Goal: Task Accomplishment & Management: Manage account settings

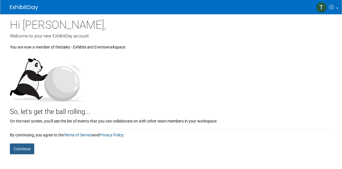
click at [17, 148] on button "Continue" at bounding box center [22, 148] width 24 height 11
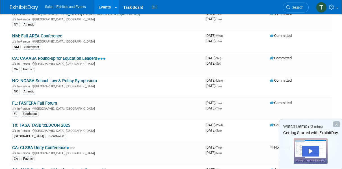
scroll to position [53, 0]
click at [337, 125] on div "X" at bounding box center [336, 124] width 7 height 6
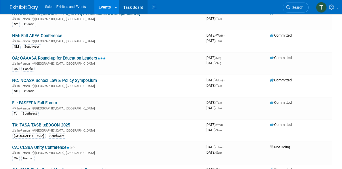
click at [133, 9] on link "Task Board" at bounding box center [133, 7] width 29 height 14
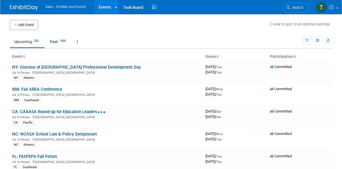
click at [59, 5] on span "Sales - Exhibits and Events" at bounding box center [65, 7] width 41 height 4
click at [137, 10] on link "Task Board" at bounding box center [133, 7] width 29 height 14
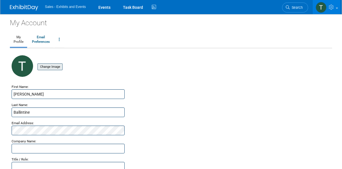
click at [50, 67] on input "file" at bounding box center [28, 67] width 67 height 6
click at [24, 65] on icon "headshot3.jpg" at bounding box center [30, 63] width 29 height 5
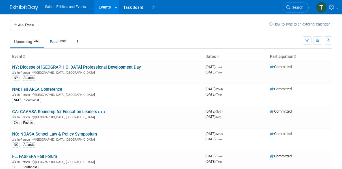
click at [71, 7] on span "Sales - Exhibits and Events" at bounding box center [65, 7] width 41 height 4
click at [323, 8] on img at bounding box center [321, 7] width 11 height 11
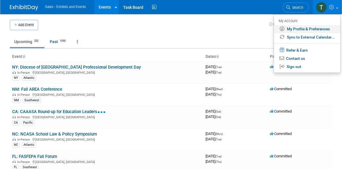
click at [304, 28] on link "My Profile & Preferences" at bounding box center [307, 29] width 66 height 8
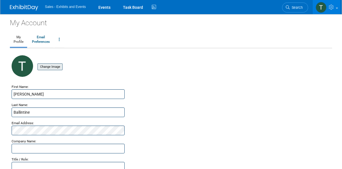
click at [42, 67] on input "file" at bounding box center [28, 67] width 67 height 6
drag, startPoint x: 49, startPoint y: 61, endPoint x: 96, endPoint y: 80, distance: 50.7
click at [96, 80] on div "Change Image New Image: thumbnail_subject.jpg Will be uploaded once you click […" at bounding box center [171, 69] width 319 height 28
drag, startPoint x: 96, startPoint y: 80, endPoint x: 77, endPoint y: 78, distance: 19.1
click at [77, 78] on div "Change Image New Image: thumbnail_subject.jpg Will be uploaded once you click […" at bounding box center [171, 69] width 319 height 28
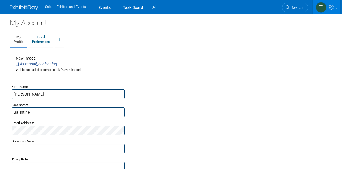
click at [77, 78] on div "Change Image New Image: thumbnail_subject.jpg Will be uploaded once you click […" at bounding box center [171, 69] width 319 height 28
click at [19, 37] on link "My Profile" at bounding box center [18, 40] width 17 height 14
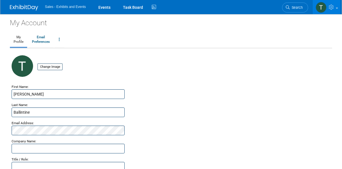
click at [30, 65] on img at bounding box center [22, 65] width 21 height 21
click at [50, 67] on input "file" at bounding box center [28, 67] width 67 height 6
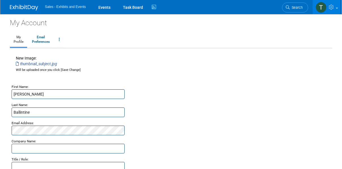
click at [35, 67] on div "New Image: thumbnail_subject.jpg Will be uploaded once you click [Save Change]" at bounding box center [48, 63] width 65 height 17
click at [68, 70] on span "Will be uploaded once you click [Save Change]" at bounding box center [48, 70] width 65 height 4
click at [19, 41] on link "My Profile" at bounding box center [18, 40] width 17 height 14
click at [52, 68] on input "file" at bounding box center [28, 67] width 67 height 6
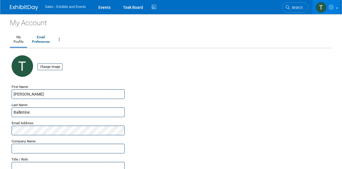
scroll to position [105, 0]
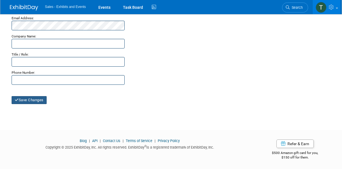
click at [41, 102] on button "Save Changes" at bounding box center [29, 100] width 35 height 8
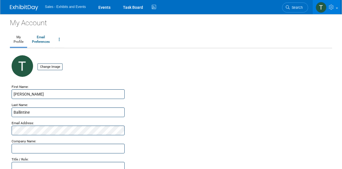
click at [64, 78] on div "Change Image" at bounding box center [171, 69] width 319 height 28
click at [110, 7] on link "Events" at bounding box center [104, 7] width 21 height 14
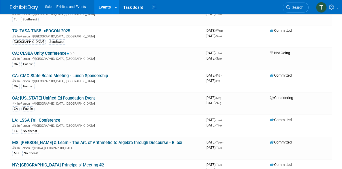
scroll to position [48, 0]
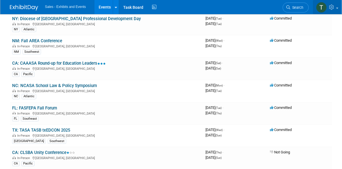
click at [321, 7] on img at bounding box center [321, 7] width 11 height 11
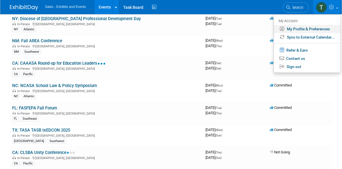
click at [304, 27] on link "My Profile & Preferences" at bounding box center [307, 29] width 66 height 8
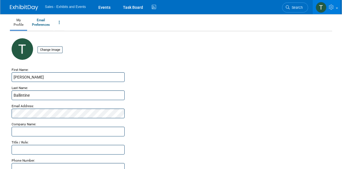
scroll to position [19, 0]
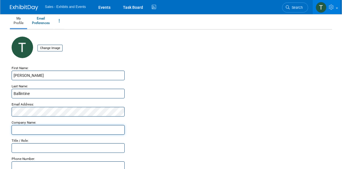
click at [18, 133] on input "text" at bounding box center [68, 130] width 113 height 10
type input "Curriculum Associates, i-Ready"
type input "2059999616"
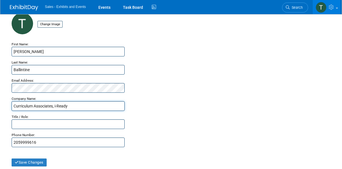
scroll to position [43, 0]
click at [33, 122] on input "text" at bounding box center [68, 124] width 113 height 10
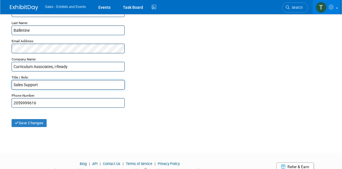
scroll to position [83, 0]
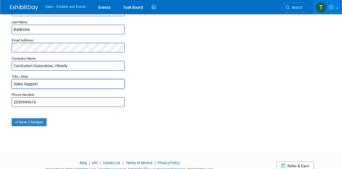
type input "Sales Support"
click at [31, 121] on button "Save Changes" at bounding box center [29, 122] width 35 height 8
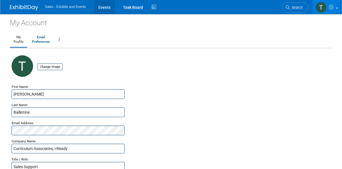
click at [107, 7] on link "Events" at bounding box center [104, 7] width 21 height 14
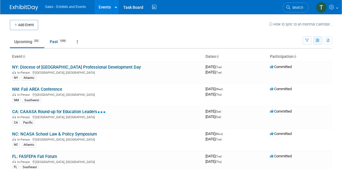
click at [318, 42] on icon "button" at bounding box center [318, 41] width 4 height 4
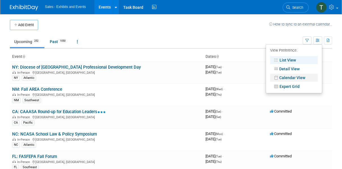
click at [296, 77] on link "Calendar View" at bounding box center [294, 78] width 48 height 8
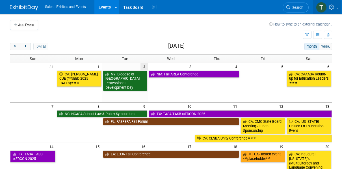
click at [320, 6] on img at bounding box center [321, 7] width 11 height 11
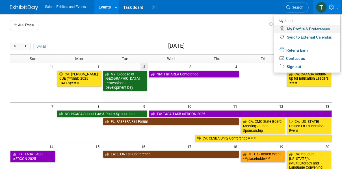
click at [307, 27] on link "My Profile & Preferences" at bounding box center [307, 29] width 66 height 8
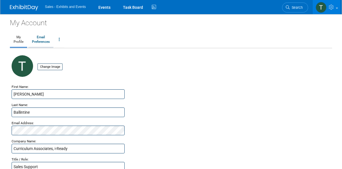
click at [40, 44] on link "Email Preferences" at bounding box center [40, 40] width 25 height 14
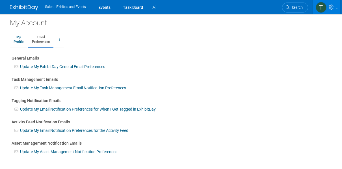
click at [66, 5] on span "Sales - Exhibits and Events" at bounding box center [65, 7] width 41 height 4
click at [67, 10] on ul "Sales - Exhibits and Events Events Task Board Activity Feed" at bounding box center [101, 7] width 113 height 14
click at [102, 7] on link "Events" at bounding box center [104, 7] width 21 height 14
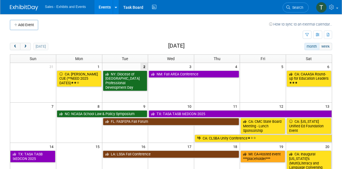
click at [76, 9] on ul "Sales - Exhibits and Events Events Add Event Bulk Upload Events Shareable Event…" at bounding box center [101, 7] width 113 height 14
click at [104, 3] on link "Events" at bounding box center [104, 7] width 21 height 14
click at [116, 9] on div at bounding box center [116, 7] width 2 height 6
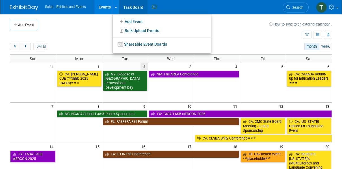
click at [131, 7] on link "Task Board" at bounding box center [133, 7] width 29 height 14
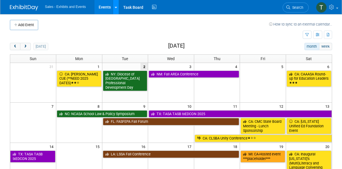
click at [117, 9] on link at bounding box center [116, 7] width 6 height 14
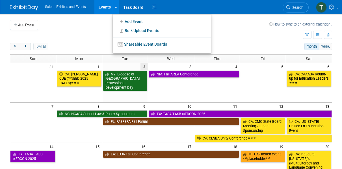
click at [80, 8] on span "Sales - Exhibits and Events" at bounding box center [65, 7] width 41 height 4
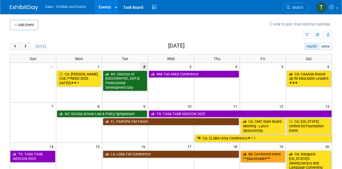
click at [70, 8] on span "Sales - Exhibits and Events" at bounding box center [65, 7] width 41 height 4
click at [154, 8] on icon at bounding box center [154, 7] width 7 height 9
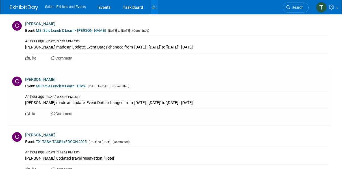
scroll to position [307, 0]
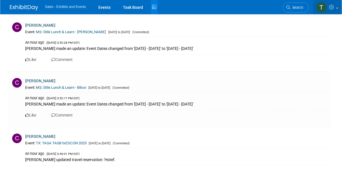
click at [321, 8] on img at bounding box center [321, 7] width 11 height 11
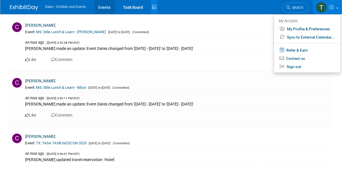
click at [103, 6] on link "Events" at bounding box center [104, 7] width 21 height 14
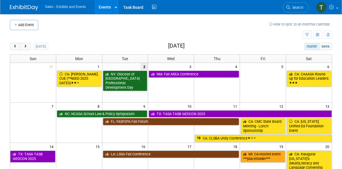
click at [311, 45] on button "month" at bounding box center [312, 46] width 15 height 7
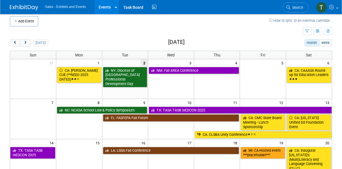
scroll to position [3, 0]
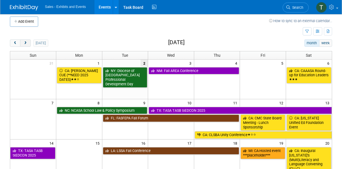
click at [26, 44] on span "next" at bounding box center [25, 43] width 4 height 4
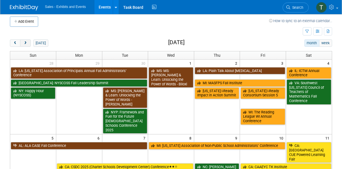
click at [26, 44] on span "next" at bounding box center [25, 43] width 4 height 4
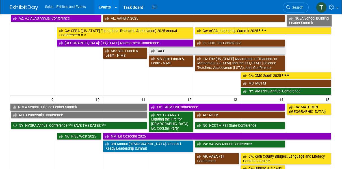
scroll to position [121, 0]
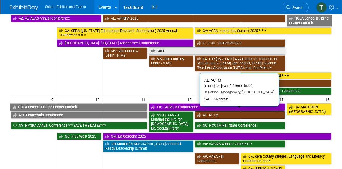
click at [211, 113] on link "AL: ACTM" at bounding box center [240, 114] width 91 height 7
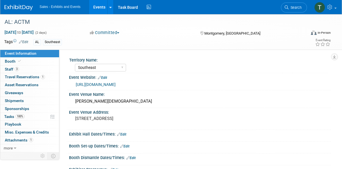
select select "Southeast"
click at [34, 76] on span "Travel Reservations 1" at bounding box center [25, 76] width 40 height 5
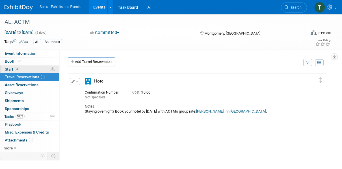
click at [14, 67] on span "Staff 3" at bounding box center [12, 69] width 14 height 5
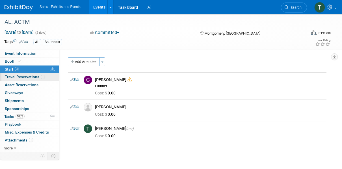
click at [14, 77] on span "Travel Reservations 1" at bounding box center [25, 76] width 40 height 5
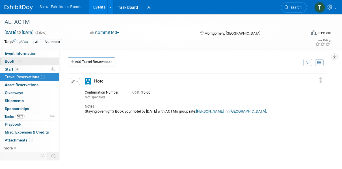
click at [14, 59] on span "Booth" at bounding box center [13, 61] width 17 height 5
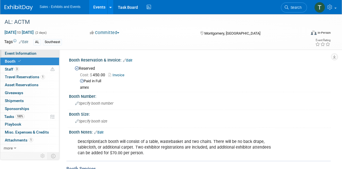
click at [16, 53] on span "Event Information" at bounding box center [21, 53] width 32 height 5
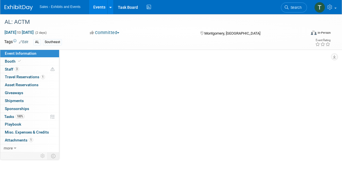
select select "Southeast"
